Goal: Navigation & Orientation: Find specific page/section

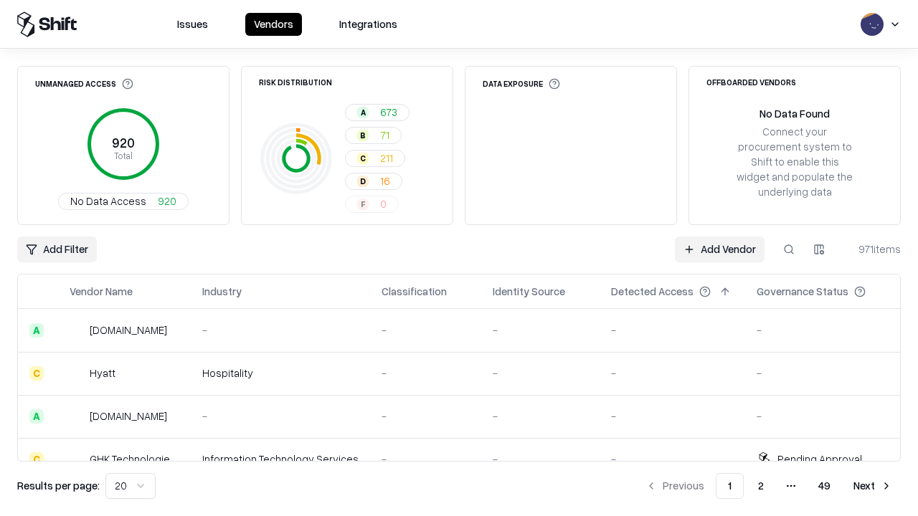
click at [131, 486] on html "Issues Vendors Integrations Unmanaged Access 920 Total No Data Access 920 Risk …" at bounding box center [459, 258] width 918 height 516
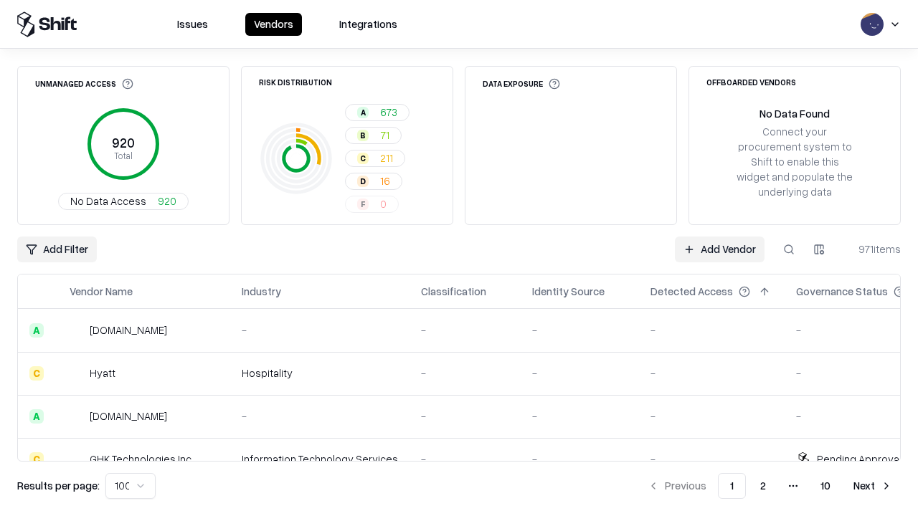
click at [873, 486] on button "Next" at bounding box center [873, 486] width 56 height 26
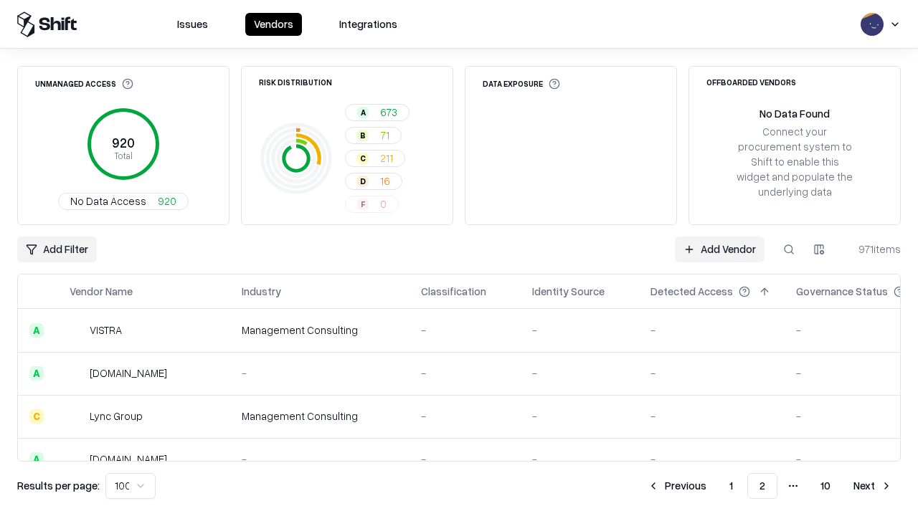
click at [873, 486] on button "Next" at bounding box center [873, 486] width 56 height 26
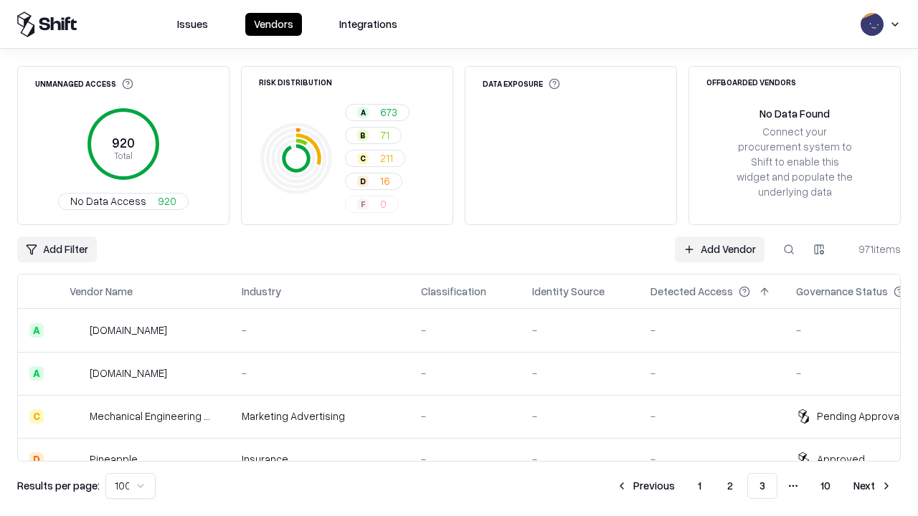
click at [873, 486] on button "Next" at bounding box center [873, 486] width 56 height 26
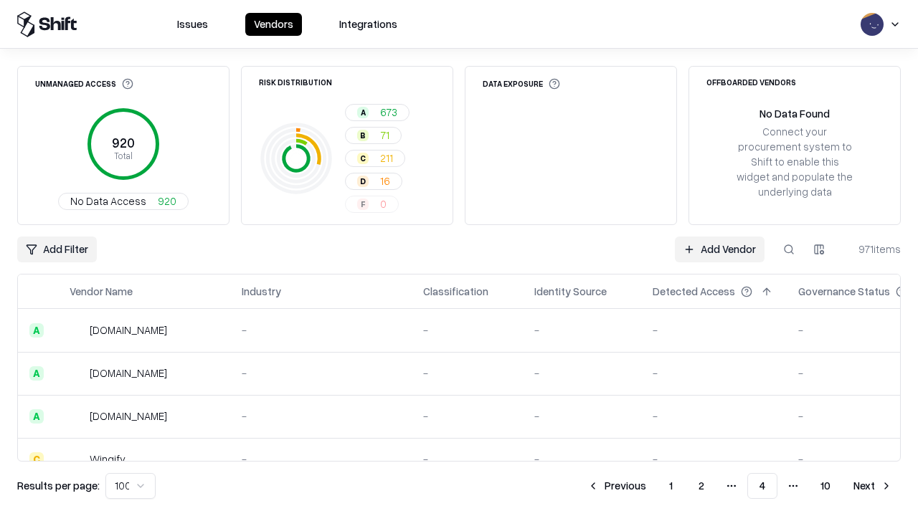
click at [873, 486] on button "Next" at bounding box center [873, 486] width 56 height 26
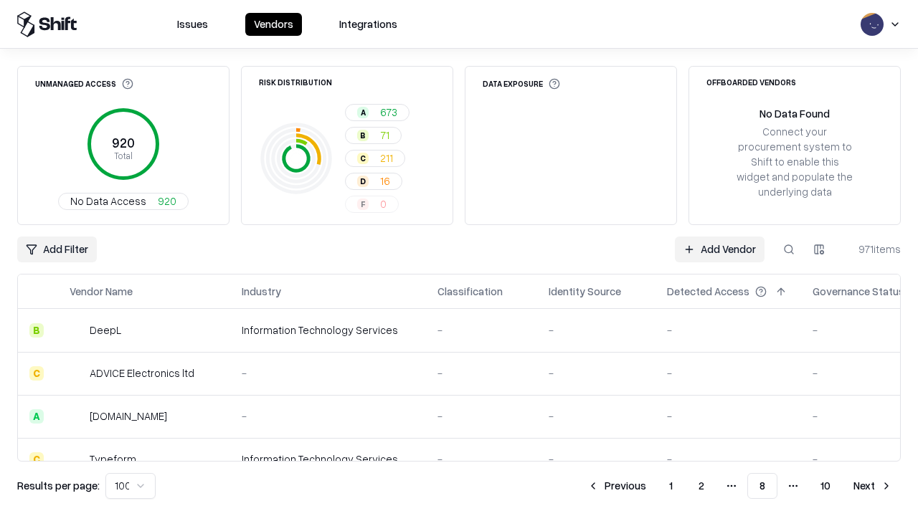
click at [873, 486] on button "Next" at bounding box center [873, 486] width 56 height 26
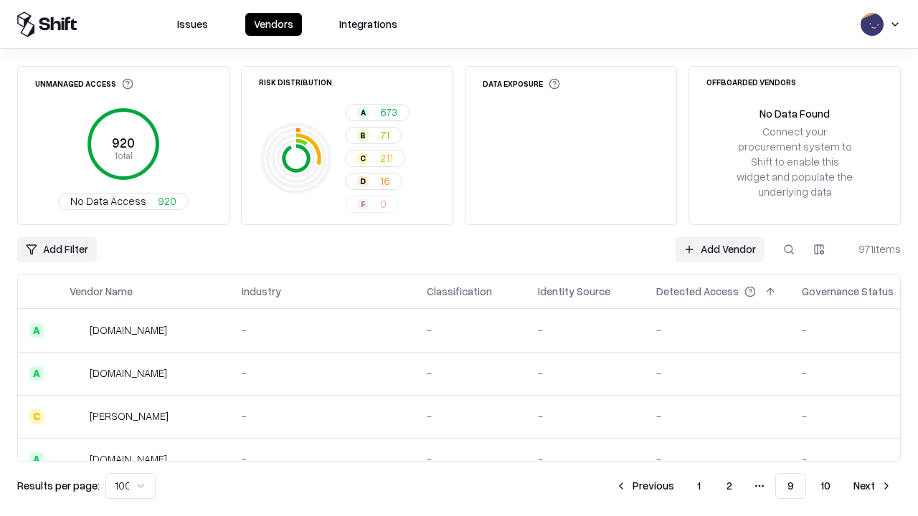
click at [873, 486] on button "Next" at bounding box center [873, 486] width 56 height 26
click at [677, 486] on button "Previous" at bounding box center [677, 486] width 76 height 26
click at [645, 486] on button "Previous" at bounding box center [645, 486] width 76 height 26
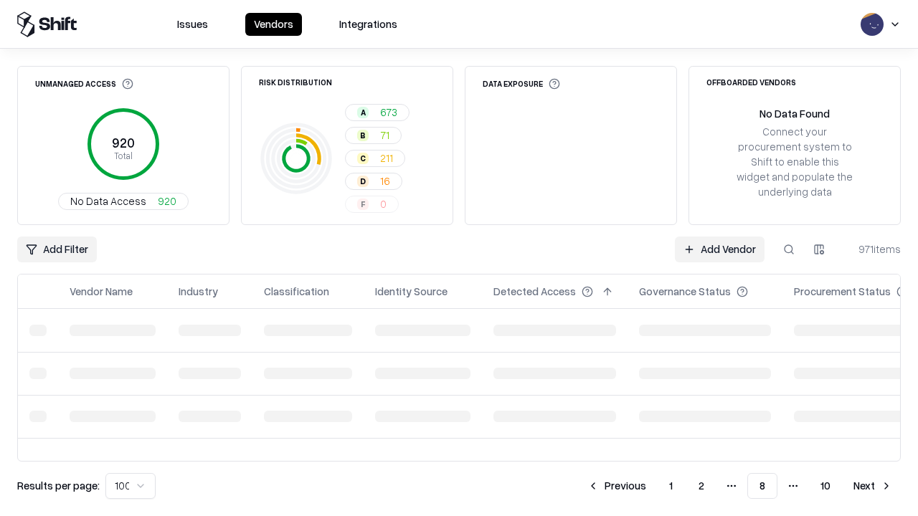
click at [617, 486] on button "Previous" at bounding box center [617, 486] width 76 height 26
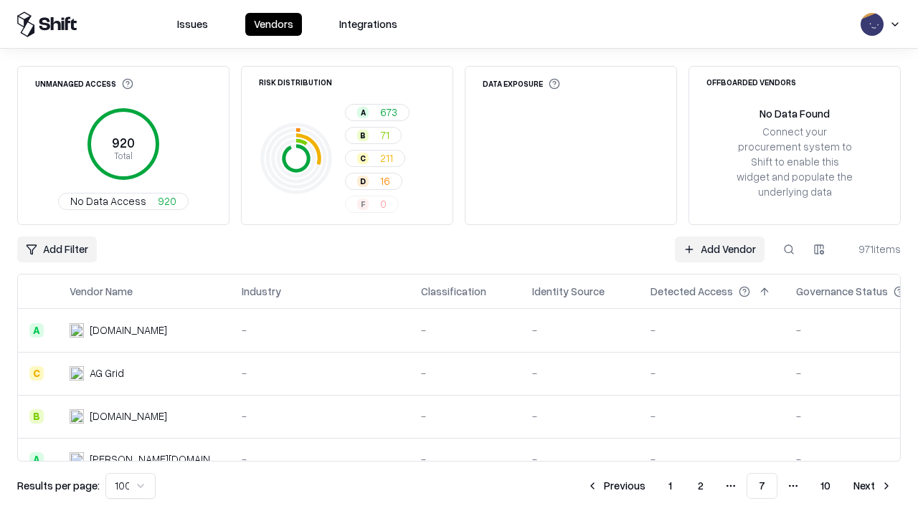
click at [616, 486] on button "Previous" at bounding box center [616, 486] width 76 height 26
click at [617, 486] on button "Previous" at bounding box center [617, 486] width 76 height 26
